Goal: Task Accomplishment & Management: Use online tool/utility

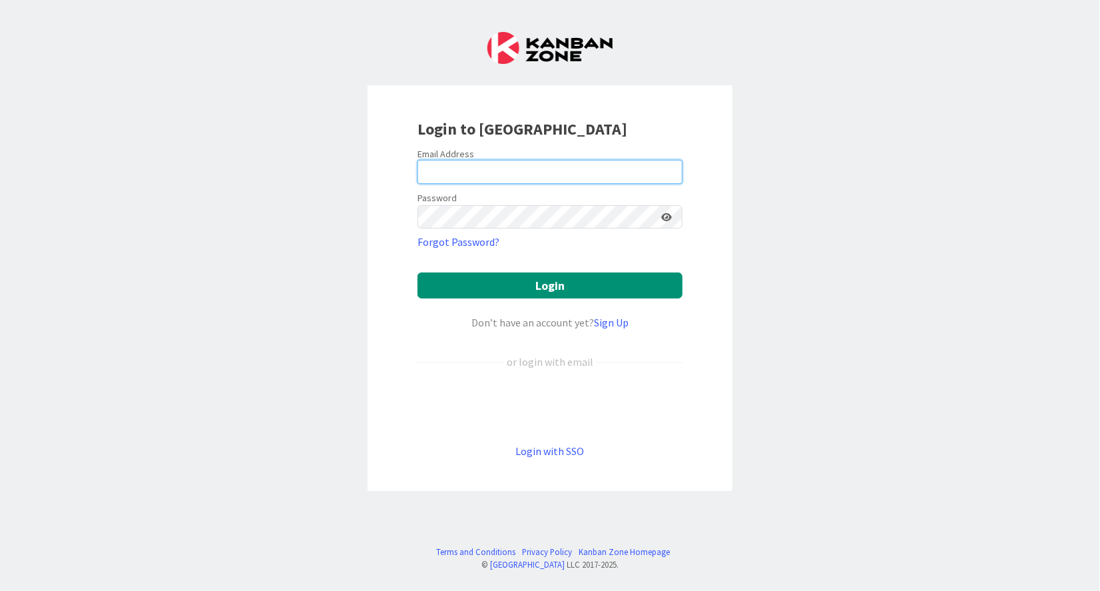
click at [601, 174] on input "email" at bounding box center [549, 172] width 265 height 24
click at [663, 174] on keeper-lock "Open Keeper Popup" at bounding box center [668, 172] width 16 height 16
click at [479, 164] on input "email" at bounding box center [549, 172] width 265 height 24
click at [669, 172] on keeper-lock "Open Keeper Popup" at bounding box center [668, 172] width 16 height 16
type input "[EMAIL_ADDRESS][DOMAIN_NAME]"
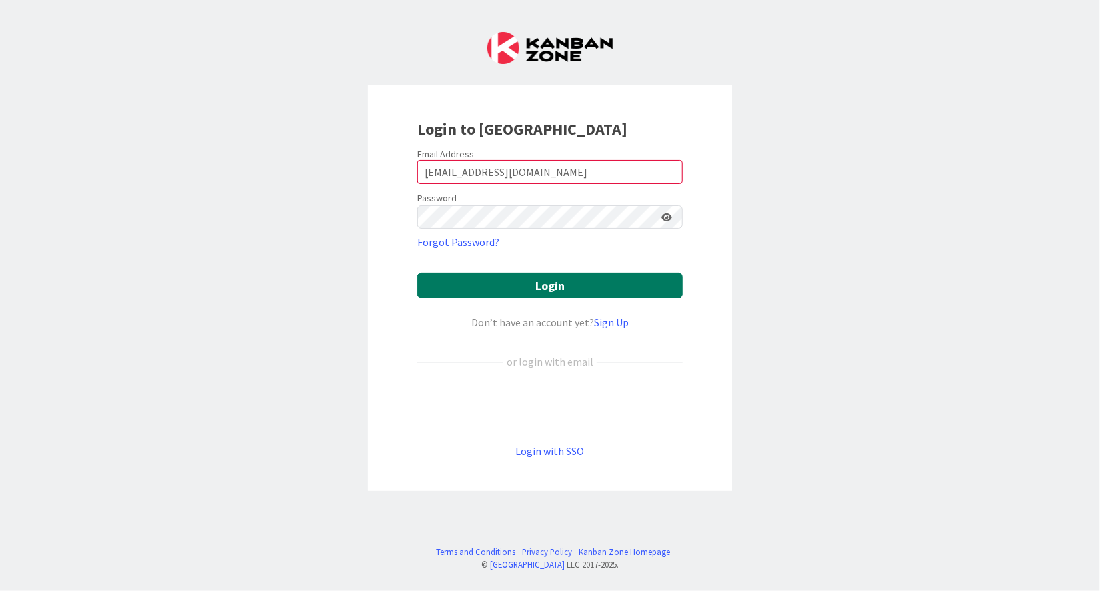
click at [652, 286] on button "Login" at bounding box center [549, 285] width 265 height 26
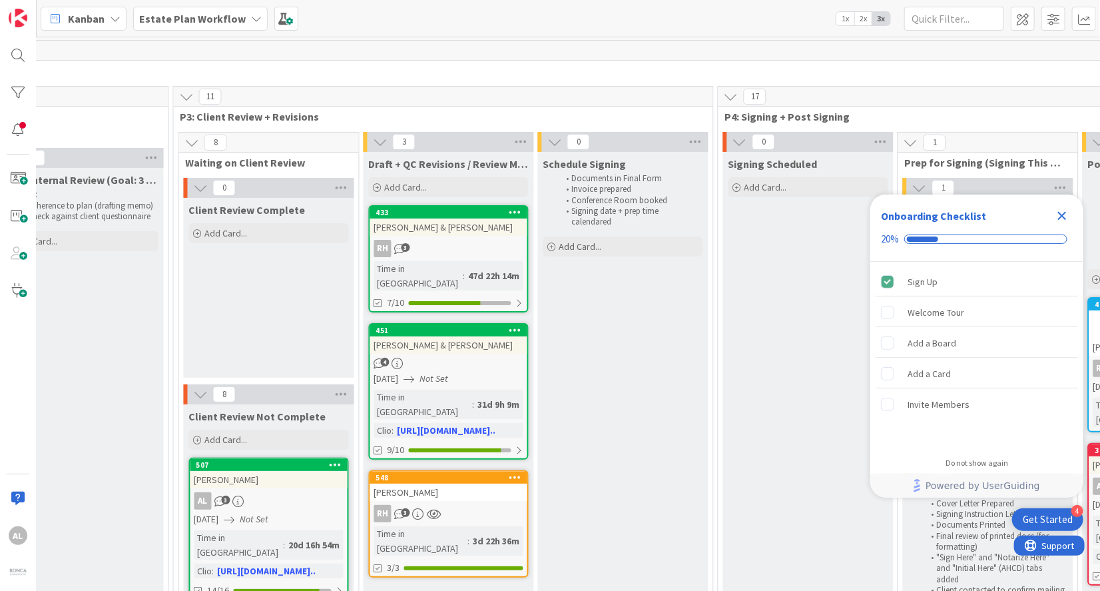
scroll to position [0, 2083]
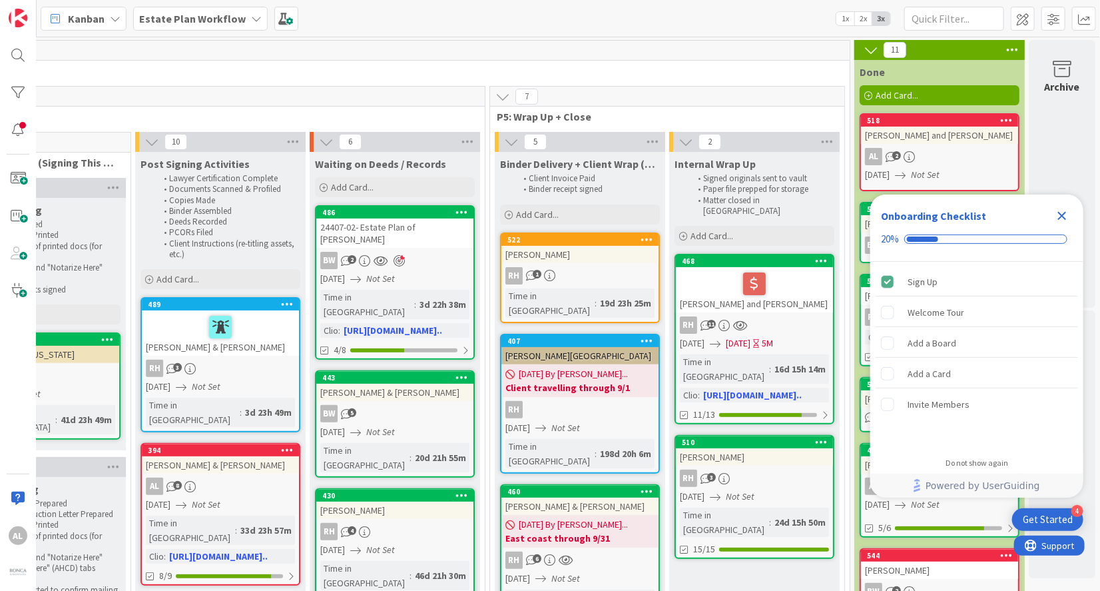
click at [1056, 215] on icon "Close Checklist" at bounding box center [1062, 216] width 16 height 16
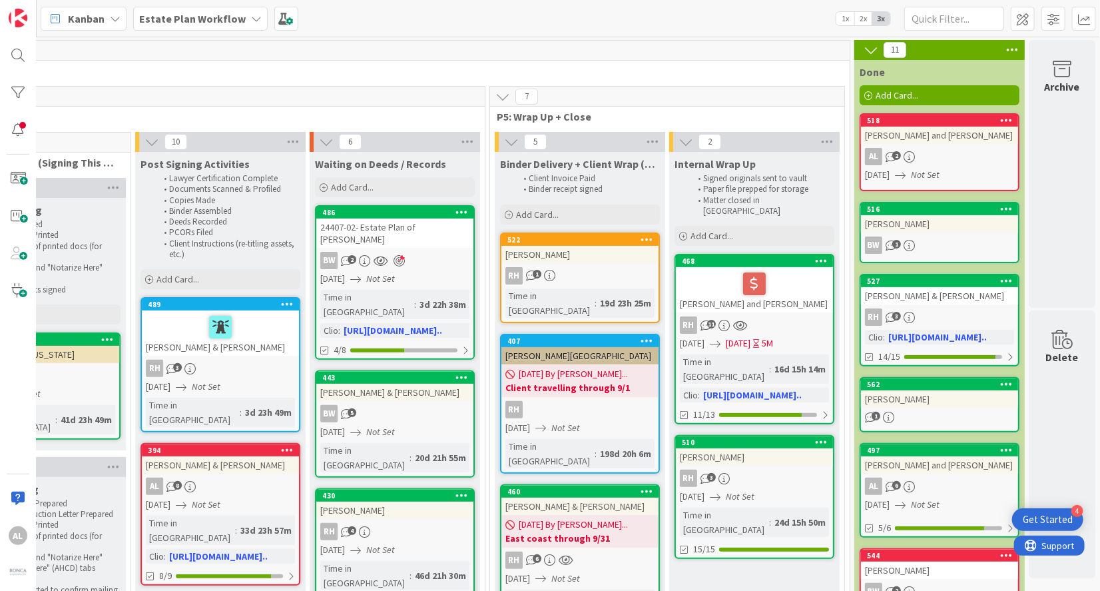
scroll to position [0, 0]
click at [961, 18] on input "text" at bounding box center [954, 19] width 100 height 24
type input "[PERSON_NAME]"
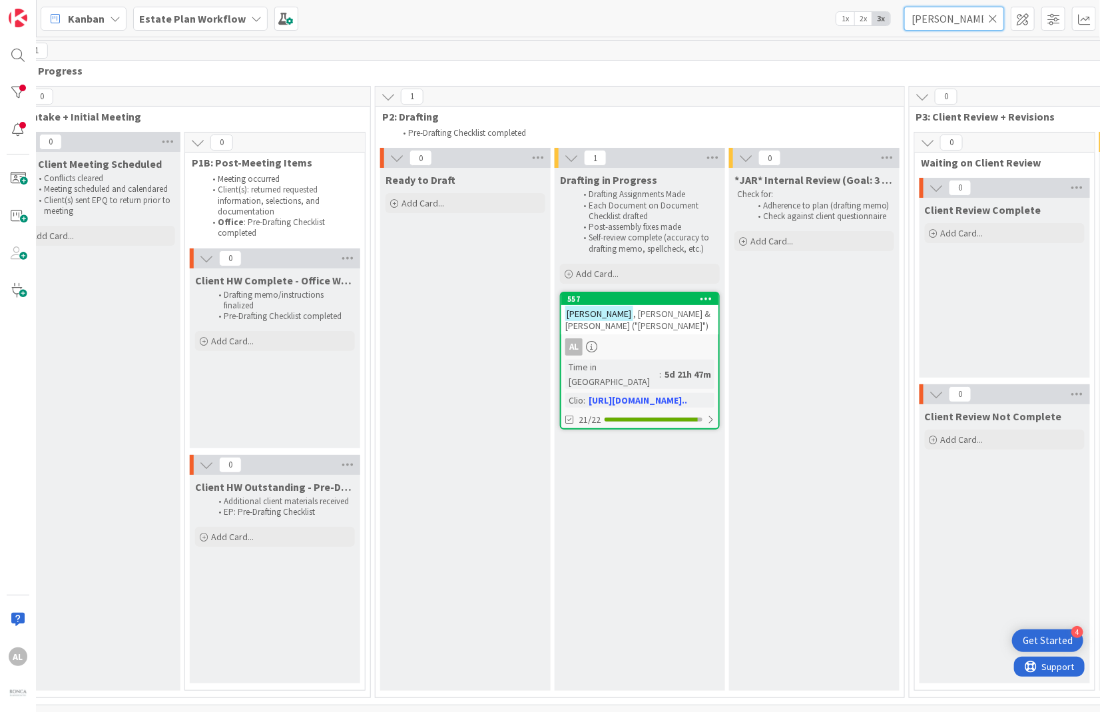
scroll to position [0, 404]
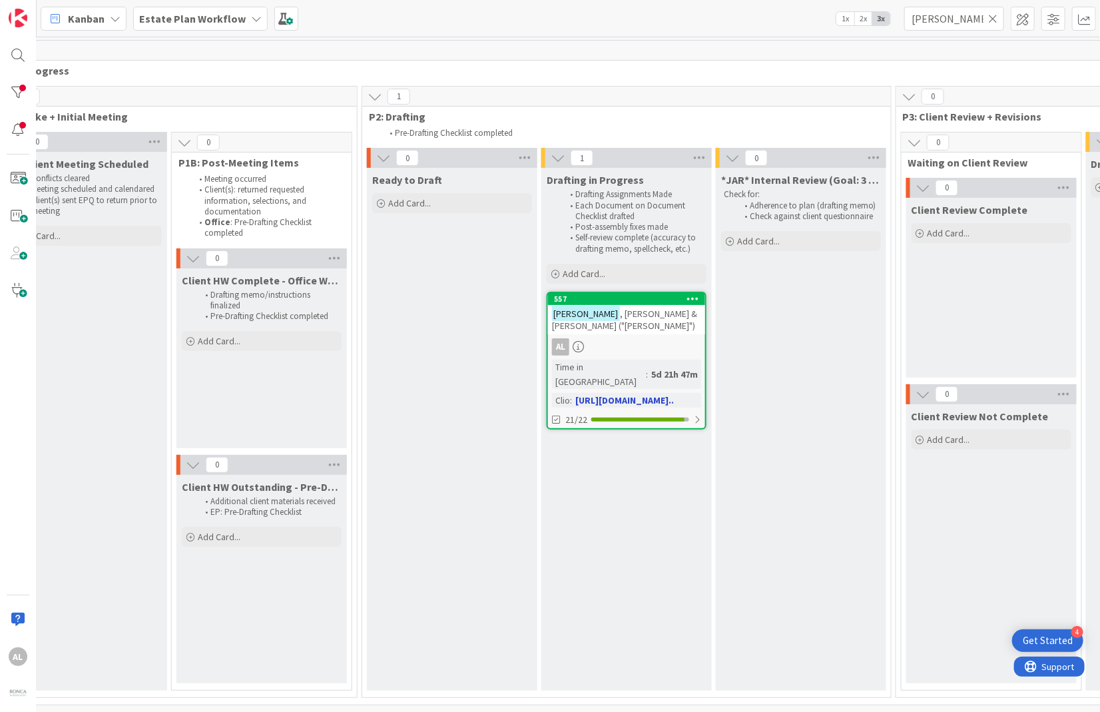
click at [631, 338] on div "AL" at bounding box center [626, 346] width 157 height 17
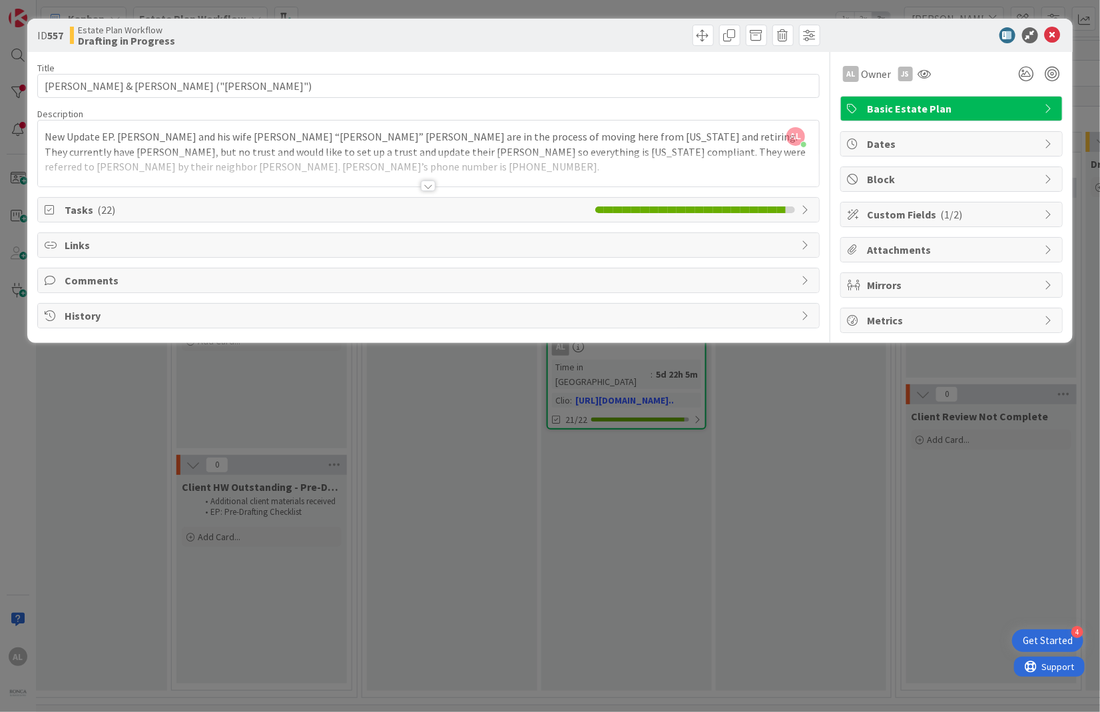
click at [102, 279] on span "Comments" at bounding box center [430, 280] width 730 height 16
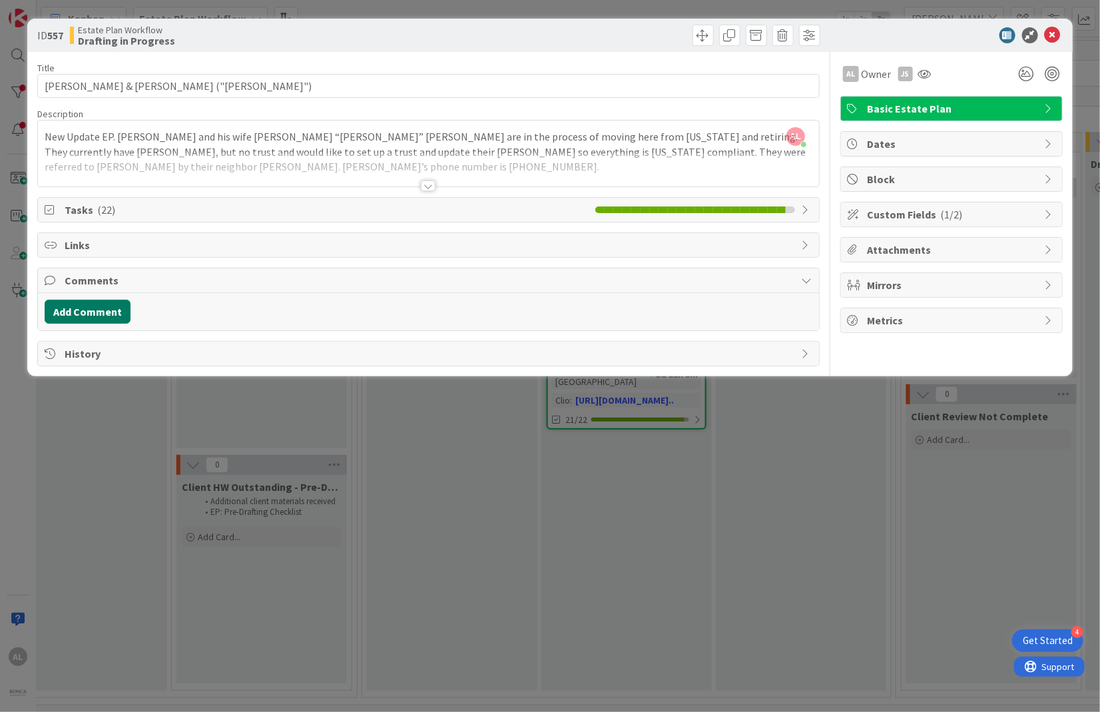
click at [111, 308] on button "Add Comment" at bounding box center [88, 312] width 86 height 24
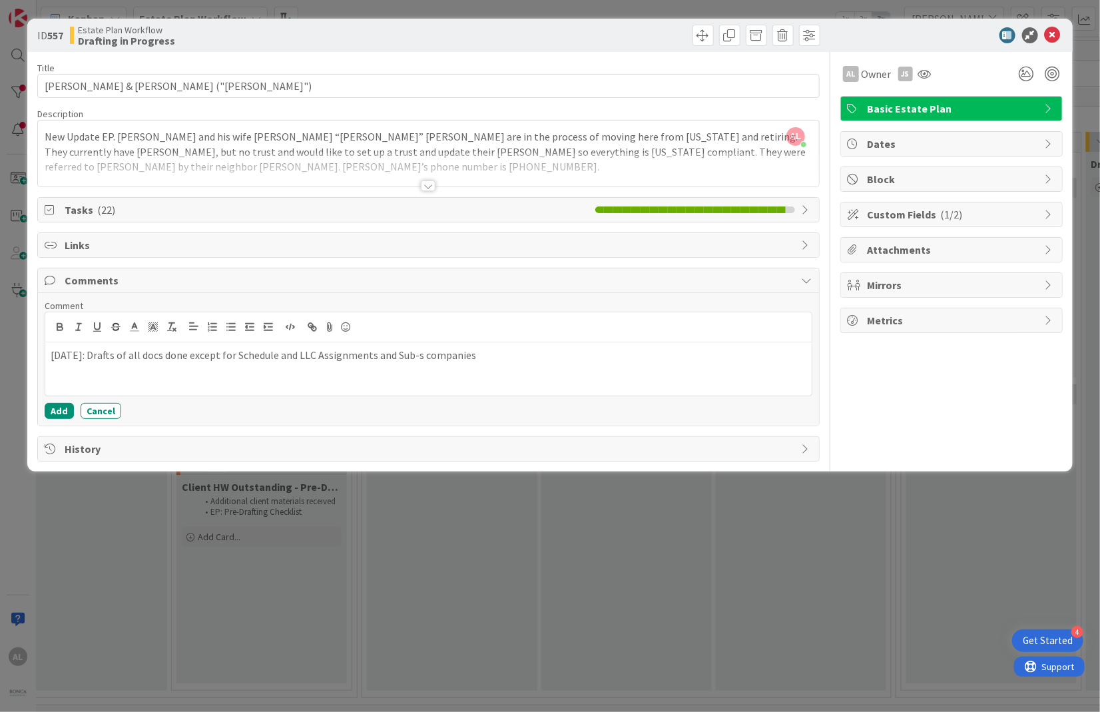
click at [295, 354] on p "[DATE]: Drafts of all docs done except for Schedule and LLC Assignments and Sub…" at bounding box center [428, 355] width 755 height 15
click at [298, 352] on p "[DATE]: Drafts of all docs done except for Schedule and LLC Assignments and Sub…" at bounding box center [428, 355] width 755 height 15
click at [61, 411] on button "Add" at bounding box center [59, 411] width 29 height 16
